Goal: Task Accomplishment & Management: Use online tool/utility

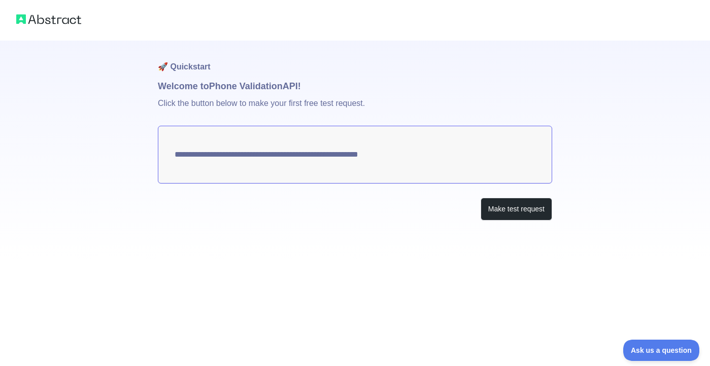
click at [335, 154] on textarea "**********" at bounding box center [355, 155] width 394 height 58
click at [497, 203] on button "Make test request" at bounding box center [517, 209] width 72 height 23
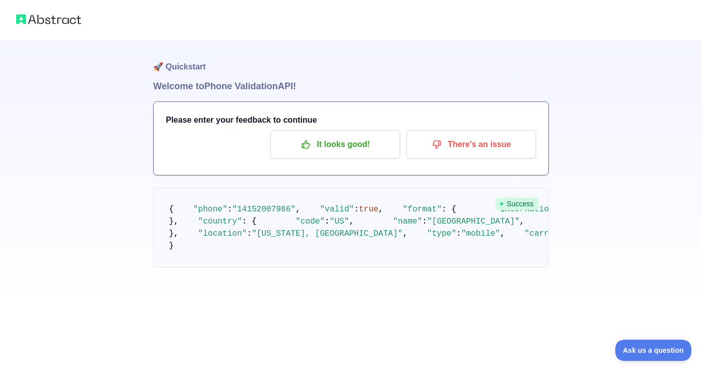
scroll to position [88, 0]
drag, startPoint x: 224, startPoint y: 284, endPoint x: 230, endPoint y: 299, distance: 16.2
click at [229, 268] on pre "{ "phone" : "14152007986" , "valid" : true , "format" : { "international" : "+1…" at bounding box center [351, 228] width 396 height 80
click at [228, 268] on pre "{ "phone" : "14152007986" , "valid" : true , "format" : { "international" : "+1…" at bounding box center [351, 228] width 396 height 80
click at [229, 268] on pre "{ "phone" : "14152007986" , "valid" : true , "format" : { "international" : "+1…" at bounding box center [351, 228] width 396 height 80
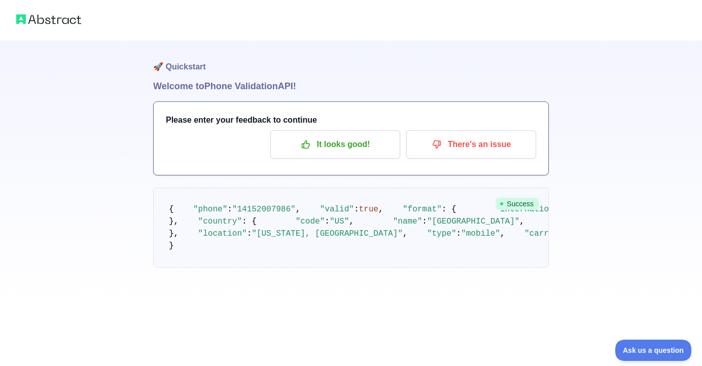
scroll to position [0, 0]
drag, startPoint x: 239, startPoint y: 225, endPoint x: 305, endPoint y: 209, distance: 68.3
click at [284, 214] on span ""14152007986"" at bounding box center [263, 209] width 63 height 9
click at [324, 218] on pre "{ "phone" : "14152007986" , "valid" : true , "format" : { "international" : "+1…" at bounding box center [351, 228] width 396 height 80
click at [521, 206] on span "Success" at bounding box center [517, 204] width 43 height 12
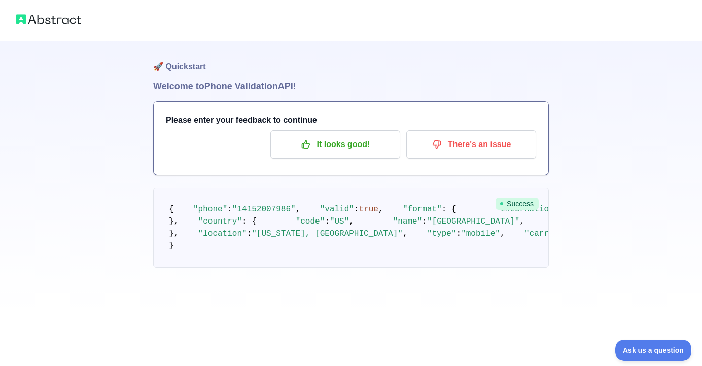
scroll to position [88, 0]
click at [231, 268] on pre "{ "phone" : "14152007986" , "valid" : true , "format" : { "international" : "+1…" at bounding box center [351, 228] width 396 height 80
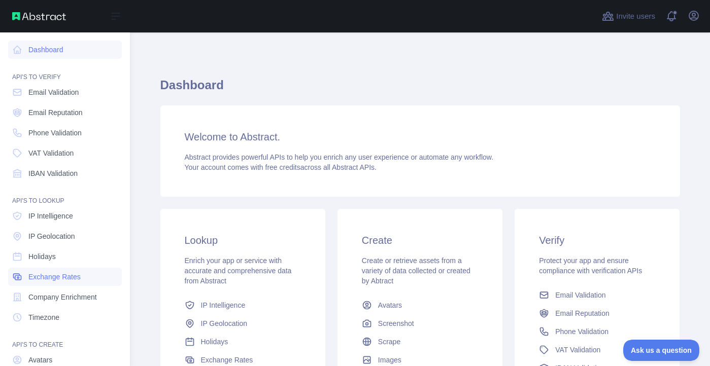
scroll to position [80, 0]
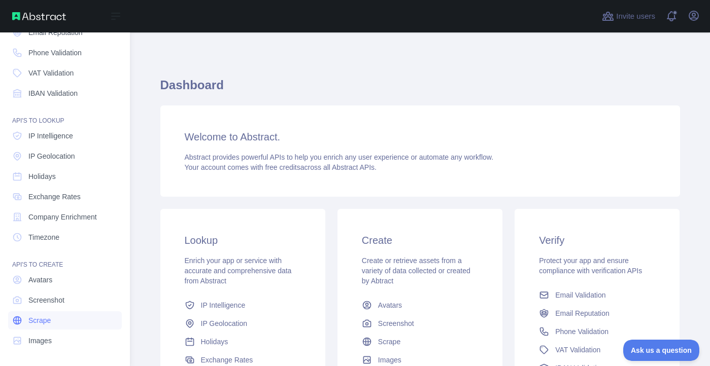
click at [87, 320] on link "Scrape" at bounding box center [65, 321] width 114 height 18
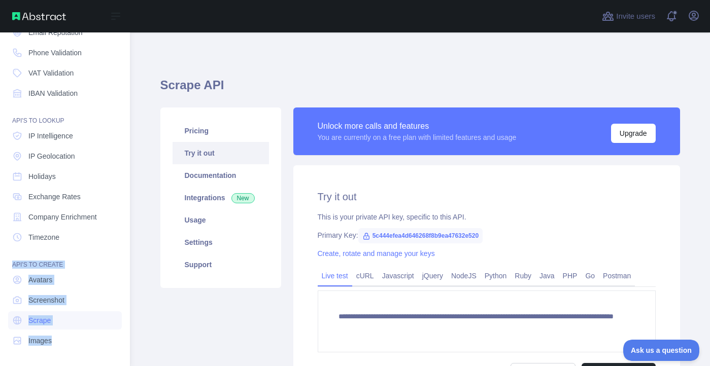
drag, startPoint x: 14, startPoint y: 255, endPoint x: 83, endPoint y: 353, distance: 119.5
click at [83, 353] on div "Dashboard API'S TO VERIFY Email Validation Email Reputation Phone Validation VA…" at bounding box center [65, 139] width 130 height 439
copy nav "API'S TO CREATE Avatars Screenshot Scrape Images"
click at [66, 249] on div "API'S TO CREATE" at bounding box center [65, 259] width 114 height 20
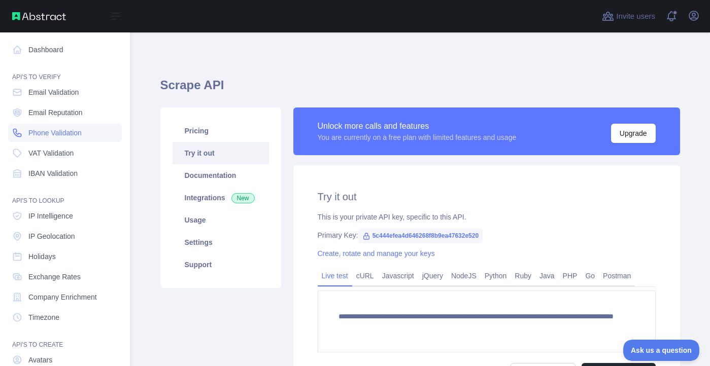
click at [81, 137] on span "Phone Validation" at bounding box center [54, 133] width 53 height 10
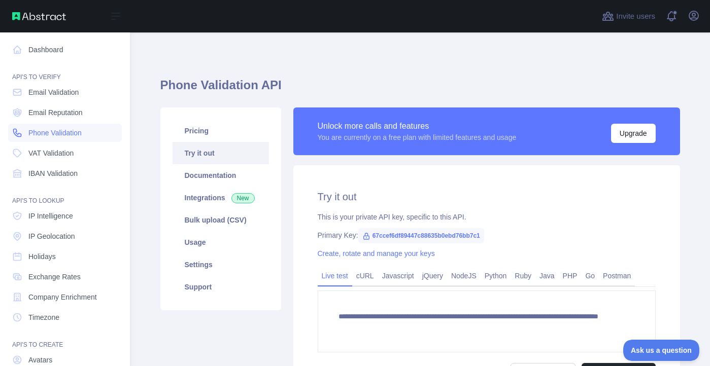
click at [82, 137] on span "Phone Validation" at bounding box center [54, 133] width 53 height 10
click at [76, 135] on span "Phone Validation" at bounding box center [54, 133] width 53 height 10
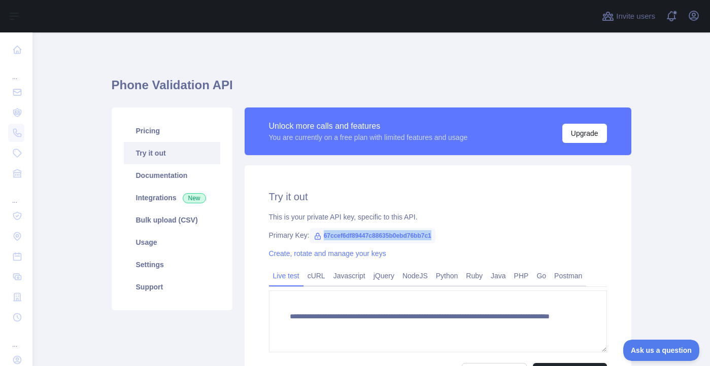
drag, startPoint x: 318, startPoint y: 236, endPoint x: 455, endPoint y: 239, distance: 137.1
click at [455, 239] on div "Primary Key: 67ccef6df89447c88635b0ebd76bb7c1" at bounding box center [438, 235] width 338 height 10
copy span "67ccef6df89447c88635b0ebd76bb7c1"
